Goal: Book appointment/travel/reservation

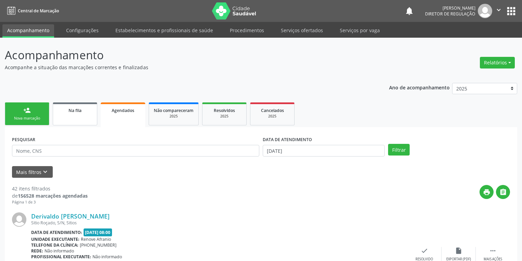
click at [80, 115] on link "Na fila" at bounding box center [75, 113] width 45 height 23
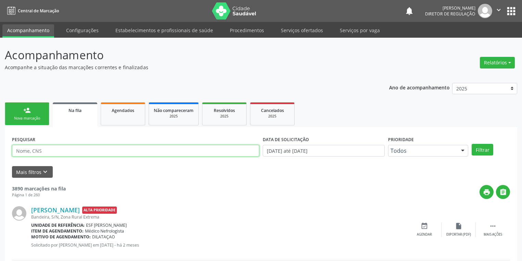
click at [39, 150] on input "text" at bounding box center [135, 151] width 247 height 12
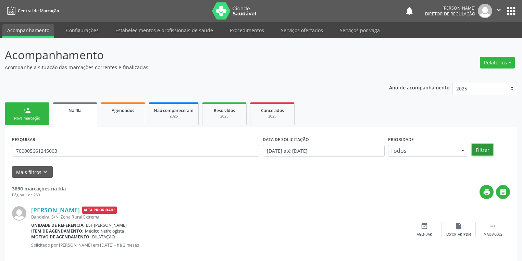
click at [478, 147] on button "Filtrar" at bounding box center [483, 150] width 22 height 12
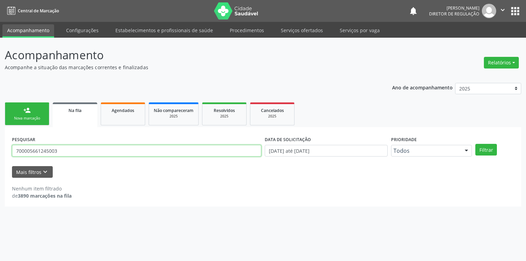
click at [70, 149] on input "700005661245003" at bounding box center [136, 151] width 249 height 12
type input "7"
click at [482, 147] on button "Filtrar" at bounding box center [486, 150] width 22 height 12
click at [70, 151] on input "700005661245003" at bounding box center [136, 151] width 249 height 12
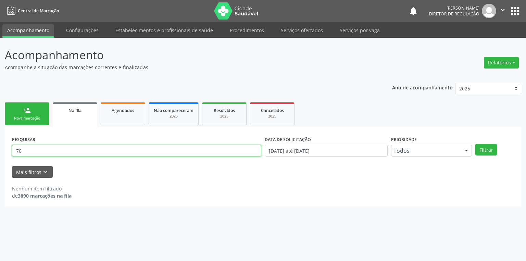
type input "7"
click at [27, 116] on div "Nova marcação" at bounding box center [27, 118] width 34 height 5
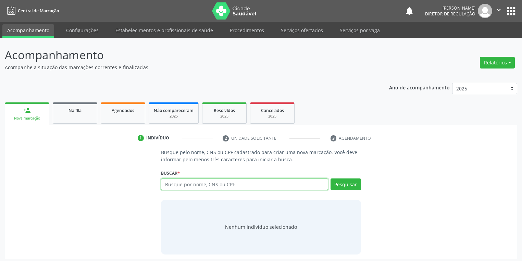
click at [174, 184] on input "text" at bounding box center [244, 184] width 167 height 12
type input "700005661245003"
click at [347, 184] on button "Pesquisar" at bounding box center [346, 184] width 30 height 12
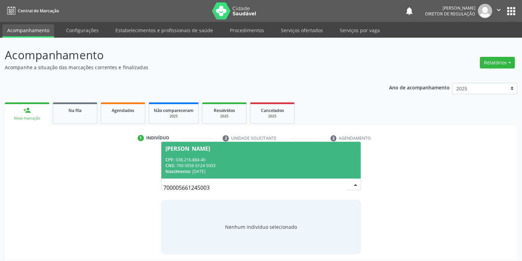
drag, startPoint x: 229, startPoint y: 159, endPoint x: 238, endPoint y: 159, distance: 8.6
click at [229, 159] on div "CPF: 038.216.884-40" at bounding box center [260, 160] width 191 height 6
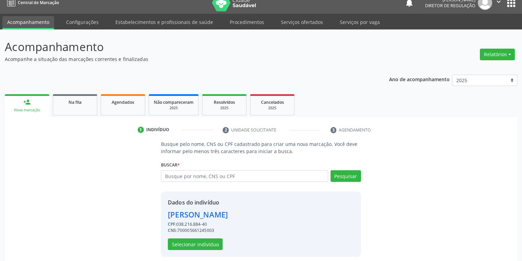
scroll to position [13, 0]
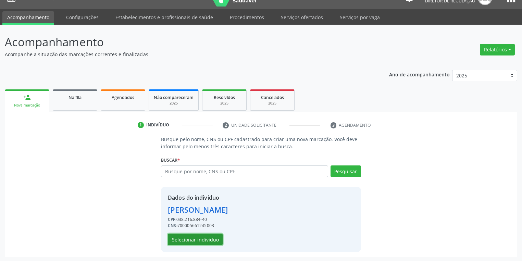
click at [177, 237] on button "Selecionar indivíduo" at bounding box center [195, 240] width 55 height 12
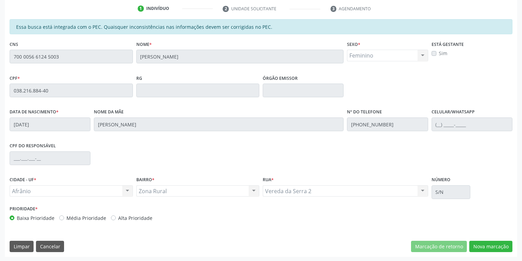
scroll to position [130, 0]
click at [475, 246] on button "Nova marcação" at bounding box center [490, 246] width 43 height 12
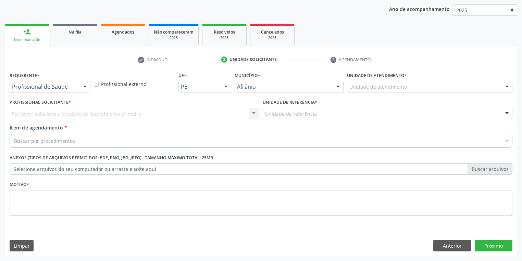
scroll to position [78, 0]
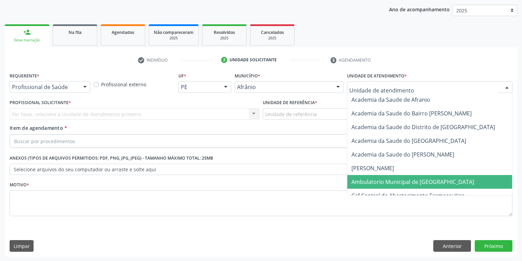
drag, startPoint x: 365, startPoint y: 180, endPoint x: 329, endPoint y: 158, distance: 41.8
click at [364, 180] on span "Ambulatorio Municipal de [GEOGRAPHIC_DATA]" at bounding box center [412, 182] width 123 height 8
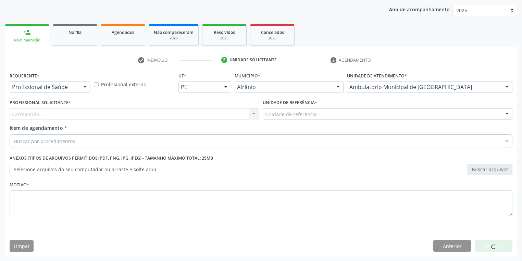
drag, startPoint x: 286, startPoint y: 113, endPoint x: 286, endPoint y: 124, distance: 11.0
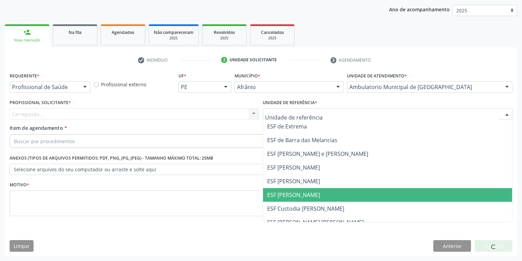
click at [293, 193] on span "ESF [PERSON_NAME]" at bounding box center [293, 195] width 53 height 8
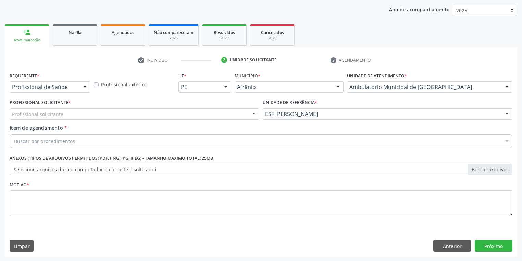
drag, startPoint x: 50, startPoint y: 115, endPoint x: 51, endPoint y: 119, distance: 4.2
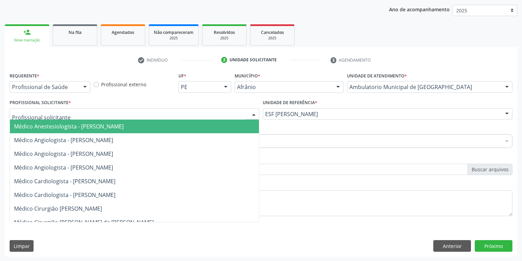
click at [52, 126] on span "Médico Anestesiologista - [PERSON_NAME]" at bounding box center [69, 127] width 110 height 8
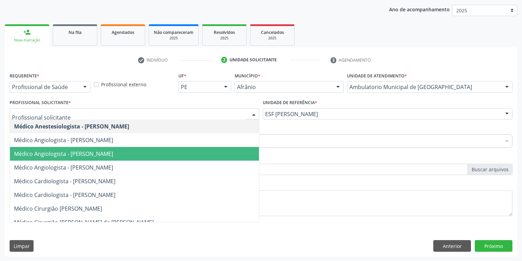
click at [67, 155] on span "Médico Angiologista - [PERSON_NAME]" at bounding box center [63, 154] width 99 height 8
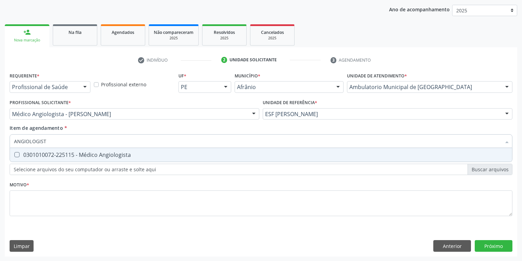
type input "ANGIOLOGISTA"
drag, startPoint x: 42, startPoint y: 154, endPoint x: 40, endPoint y: 159, distance: 5.1
click at [42, 154] on div "0301010072-225115 - Médico Angiologista" at bounding box center [261, 154] width 494 height 5
checkbox Angiologista "true"
click at [31, 197] on div "Requerente * Profissional de Saúde Profissional de Saúde Paciente Nenhum result…" at bounding box center [261, 148] width 503 height 155
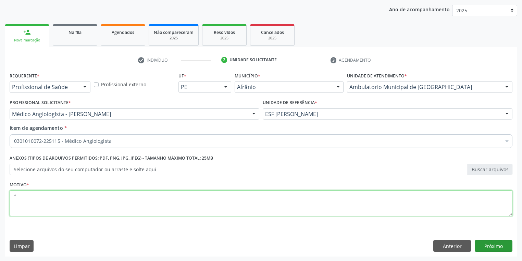
type textarea "*"
click at [491, 242] on button "Próximo" at bounding box center [494, 246] width 38 height 12
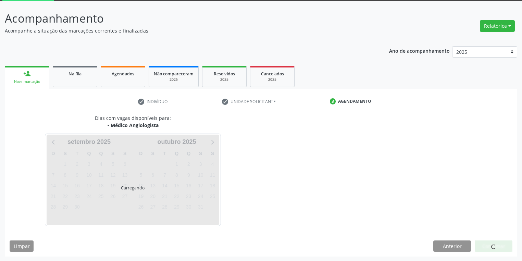
scroll to position [57, 0]
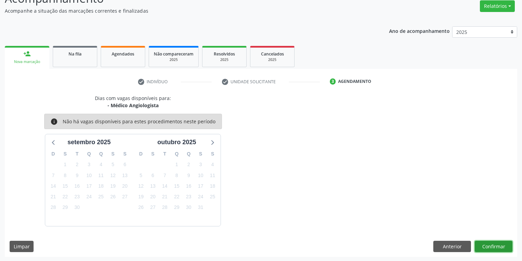
click at [489, 246] on button "Confirmar" at bounding box center [494, 247] width 38 height 12
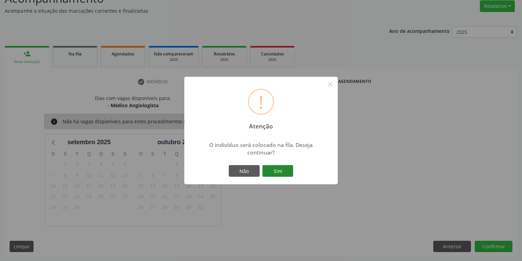
click at [275, 169] on button "Sim" at bounding box center [277, 171] width 31 height 12
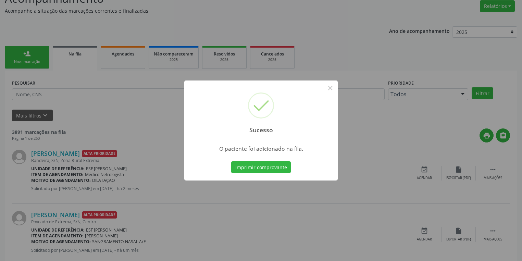
scroll to position [0, 0]
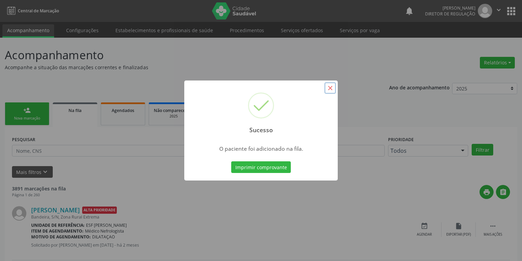
click at [332, 88] on button "×" at bounding box center [330, 88] width 12 height 12
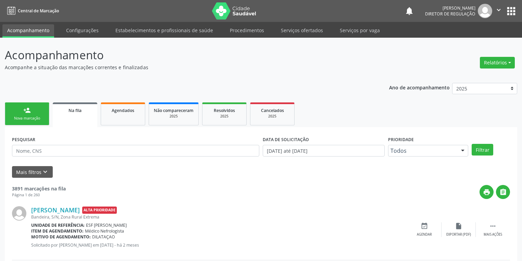
click at [34, 113] on link "person_add Nova marcação" at bounding box center [27, 113] width 45 height 23
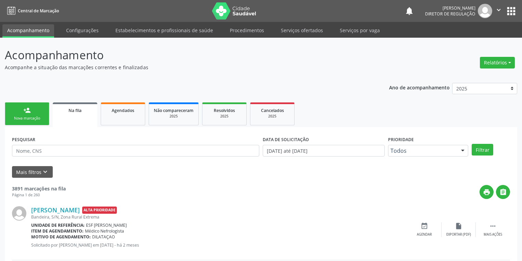
click at [34, 113] on link "person_add Nova marcação" at bounding box center [27, 113] width 45 height 23
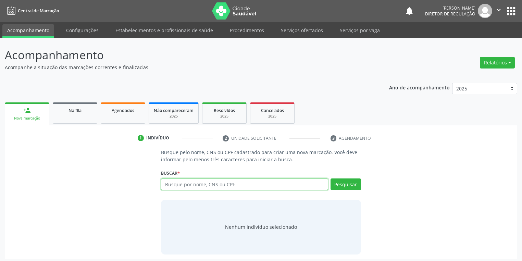
click at [175, 184] on input "text" at bounding box center [244, 184] width 167 height 12
type input "706201075747866"
click at [350, 178] on button "Pesquisar" at bounding box center [346, 184] width 30 height 12
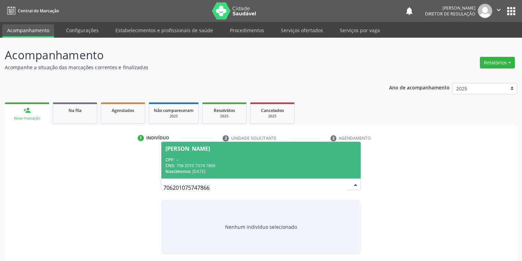
click at [222, 166] on div "CNS: 706 2010 7574 7866" at bounding box center [260, 166] width 191 height 6
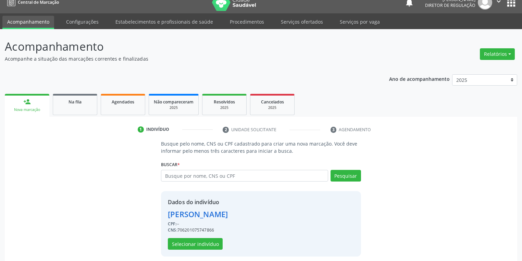
scroll to position [13, 0]
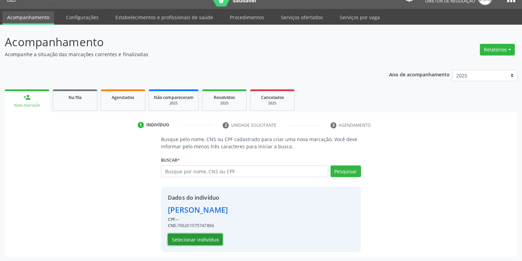
click at [192, 237] on button "Selecionar indivíduo" at bounding box center [195, 240] width 55 height 12
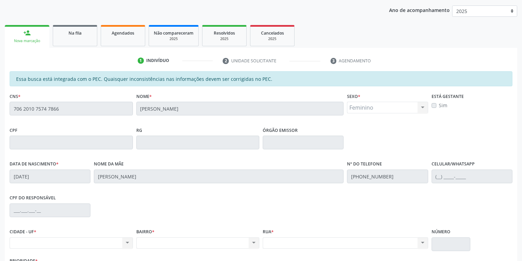
scroll to position [130, 0]
